Goal: Information Seeking & Learning: Learn about a topic

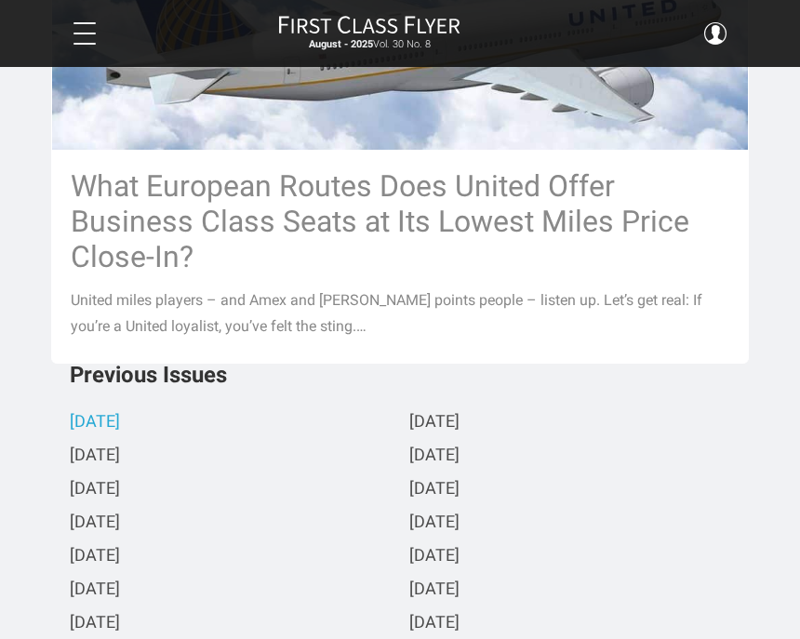
scroll to position [2309, 0]
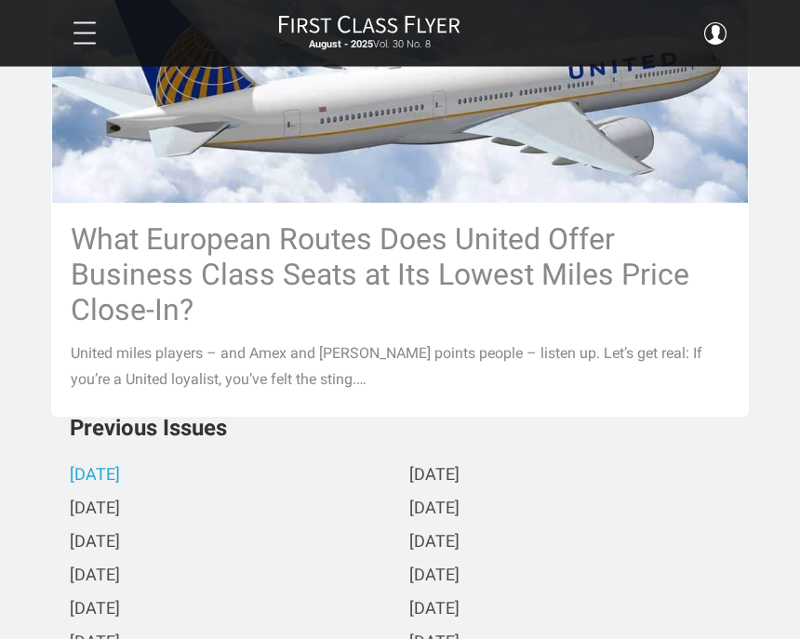
scroll to position [2257, 0]
click at [201, 270] on h3 "What European Routes Does United Offer Business Class Seats at Its Lowest Miles…" at bounding box center [400, 274] width 659 height 106
click at [329, 221] on h3 "What European Routes Does United Offer Business Class Seats at Its Lowest Miles…" at bounding box center [400, 274] width 659 height 106
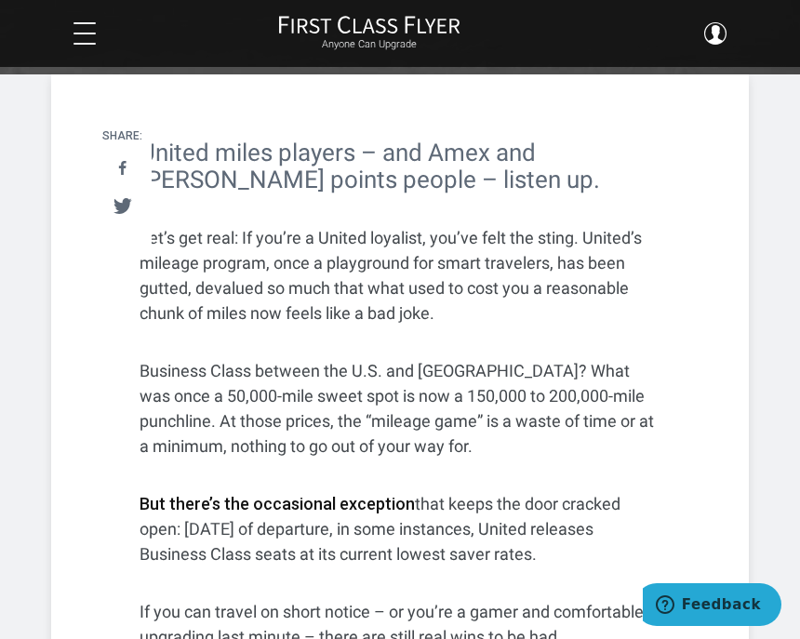
scroll to position [436, 0]
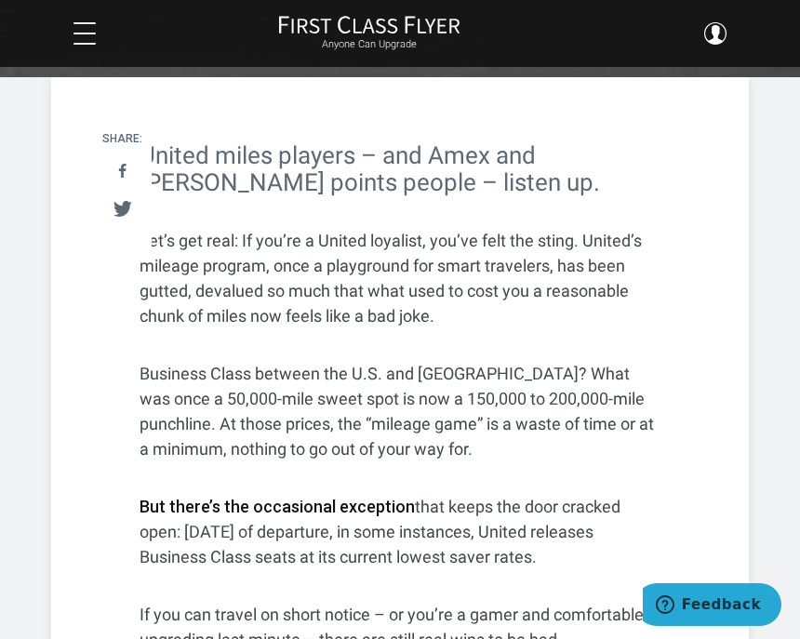
click at [155, 243] on p "Let’s get real: If you’re a United loyalist, you’ve felt the sting. United’s mi…" at bounding box center [400, 278] width 521 height 101
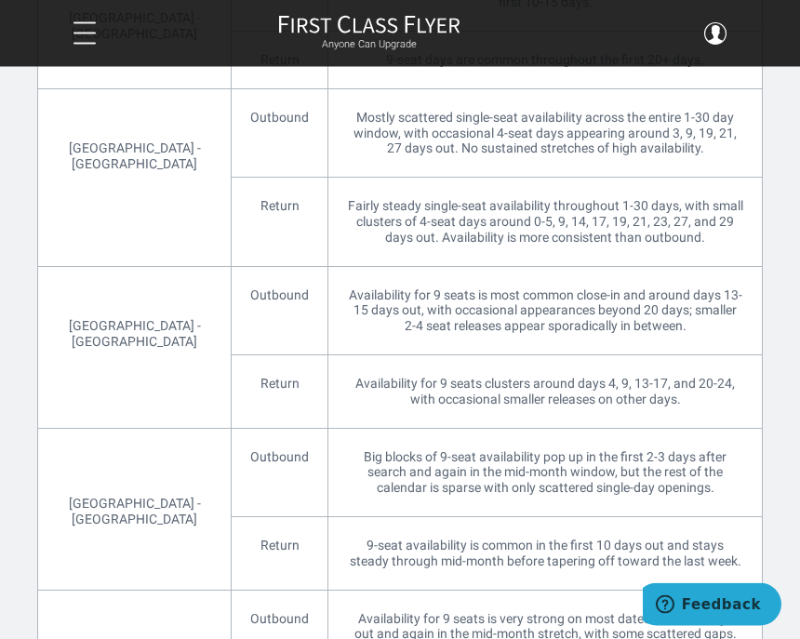
scroll to position [2140, 0]
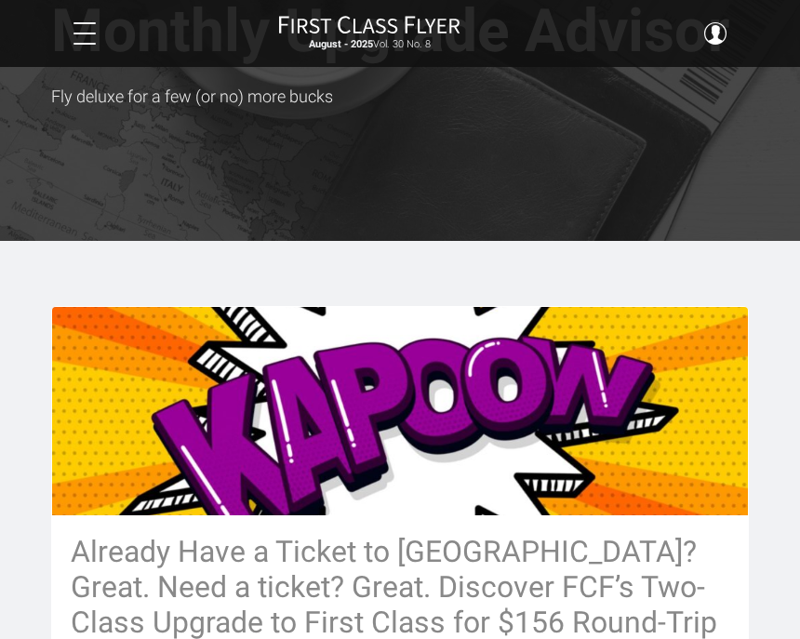
scroll to position [141, 0]
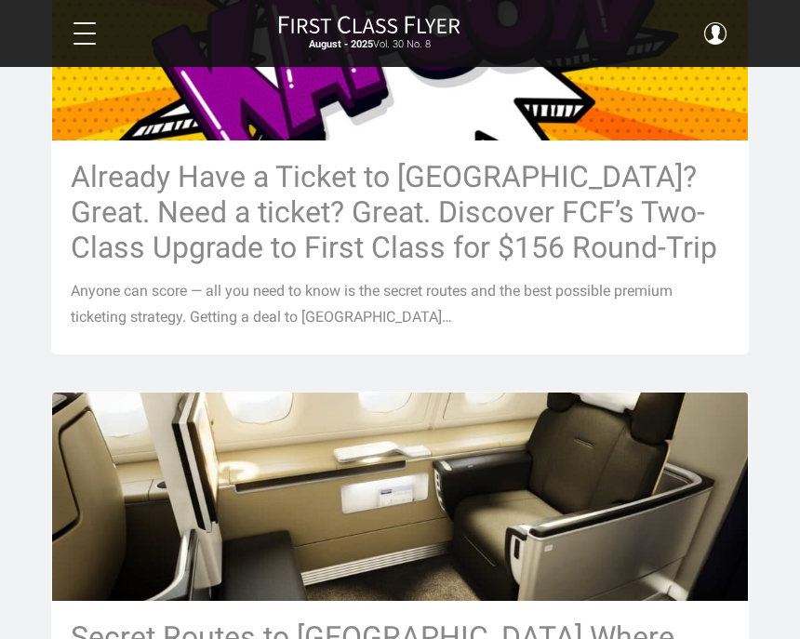
scroll to position [508, 0]
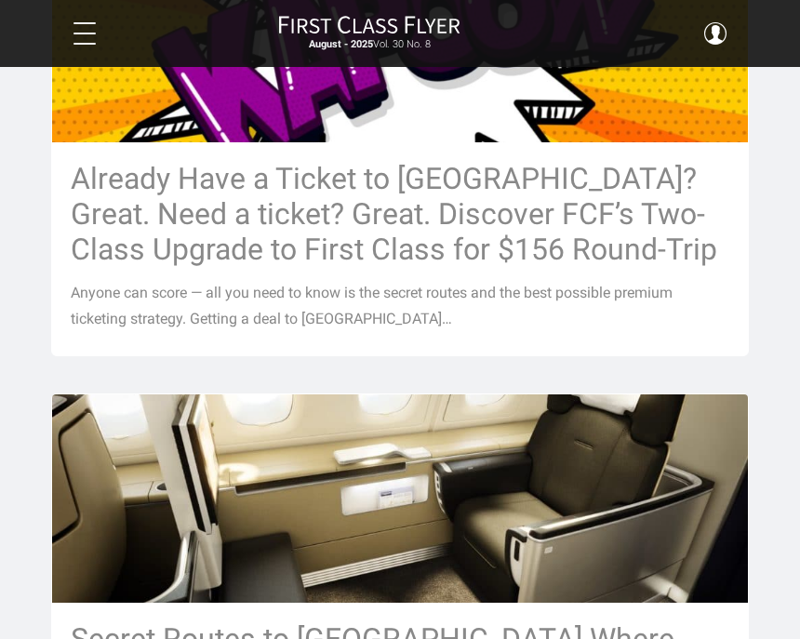
click at [143, 216] on h3 "Already Have a Ticket to [GEOGRAPHIC_DATA]? Great. Need a ticket? Great. Discov…" at bounding box center [400, 214] width 659 height 106
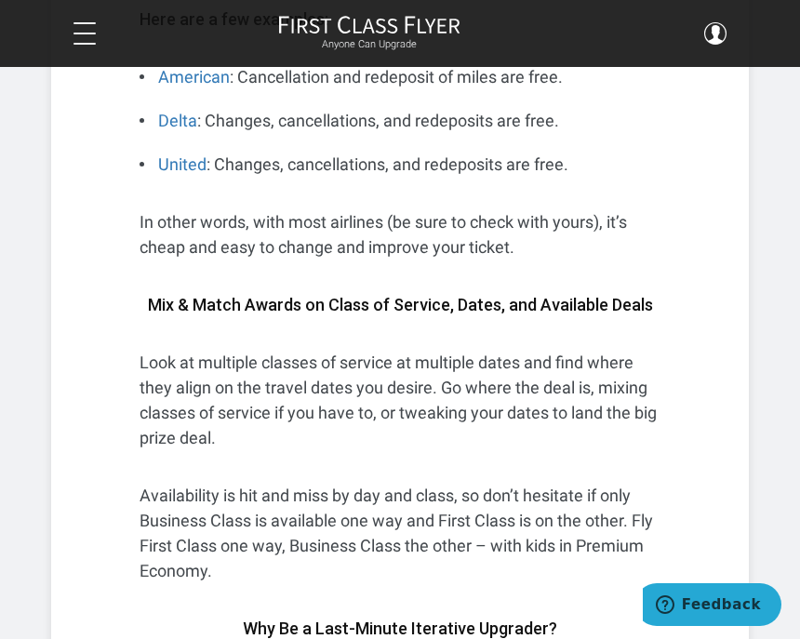
scroll to position [10205, 0]
